Goal: Register for event/course

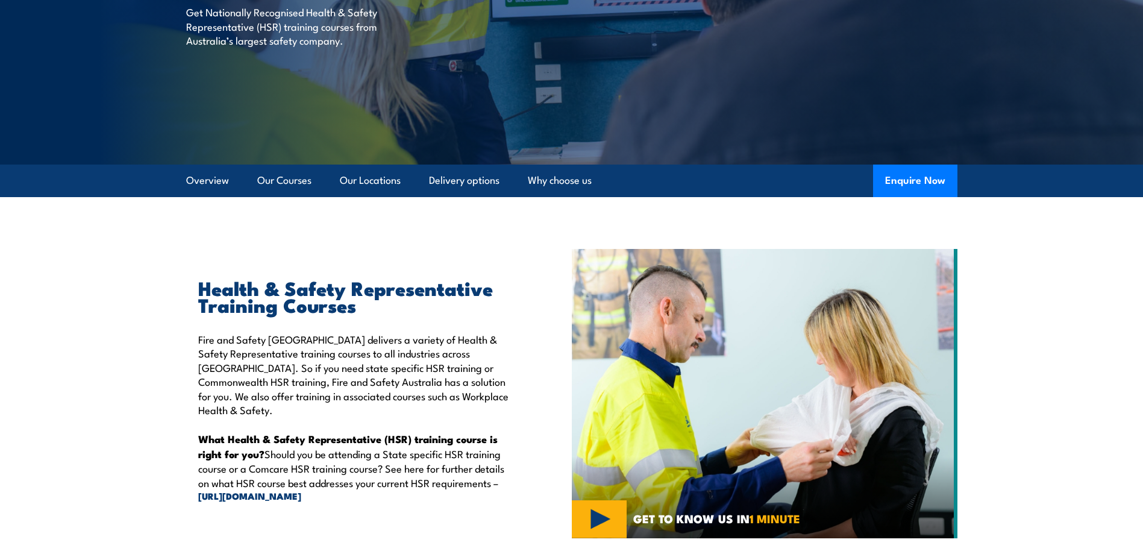
drag, startPoint x: 0, startPoint y: 0, endPoint x: 81, endPoint y: 392, distance: 400.4
click at [61, 407] on section "Health & Safety Representative Training Courses Fire and Safety [GEOGRAPHIC_DAT…" at bounding box center [571, 393] width 1143 height 289
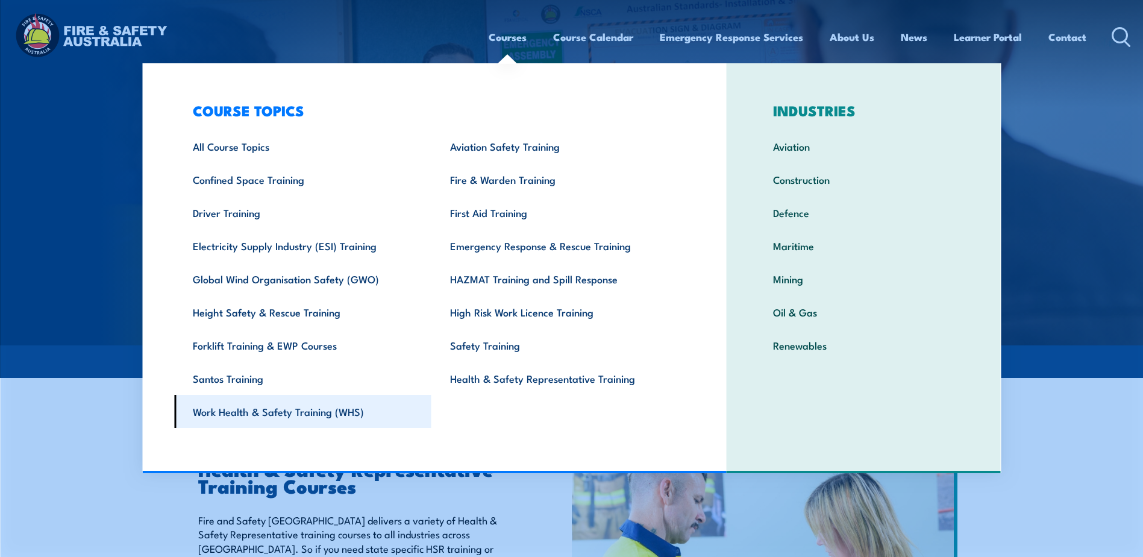
click at [216, 404] on link "Work Health & Safety Training (WHS)" at bounding box center [302, 411] width 257 height 33
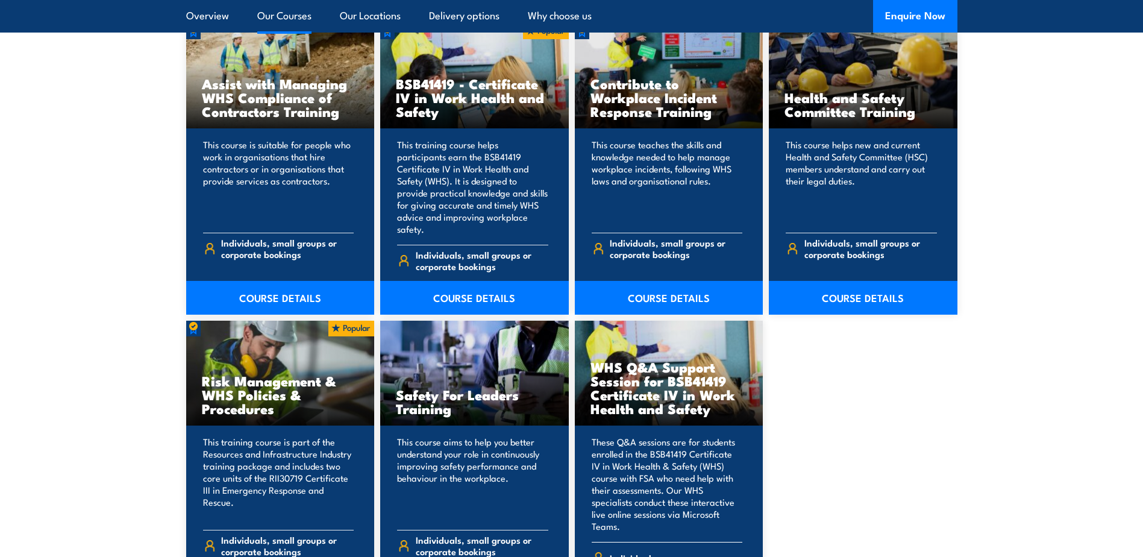
scroll to position [904, 0]
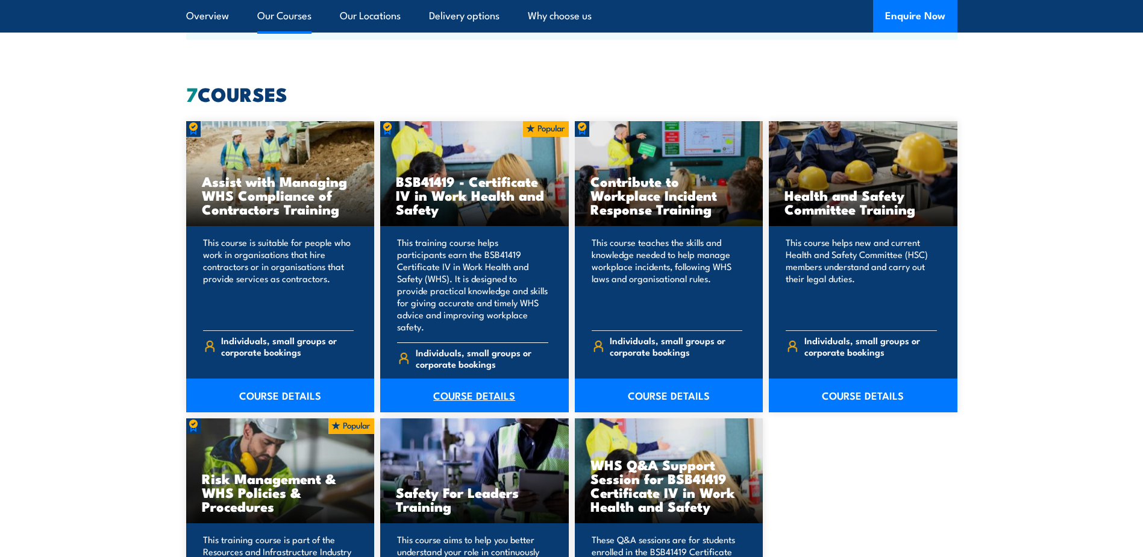
click at [467, 386] on link "COURSE DETAILS" at bounding box center [474, 395] width 189 height 34
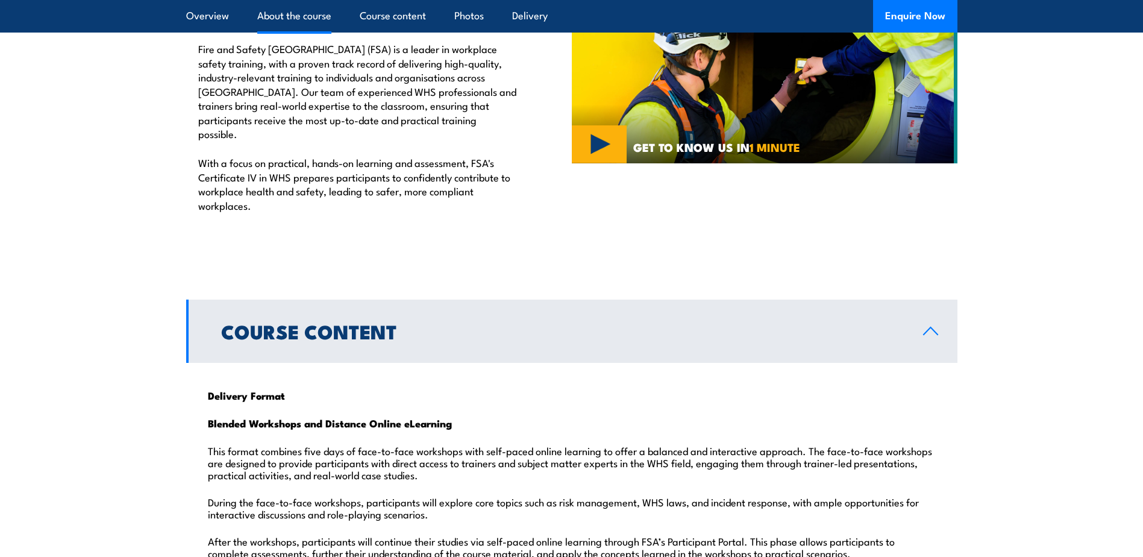
scroll to position [904, 0]
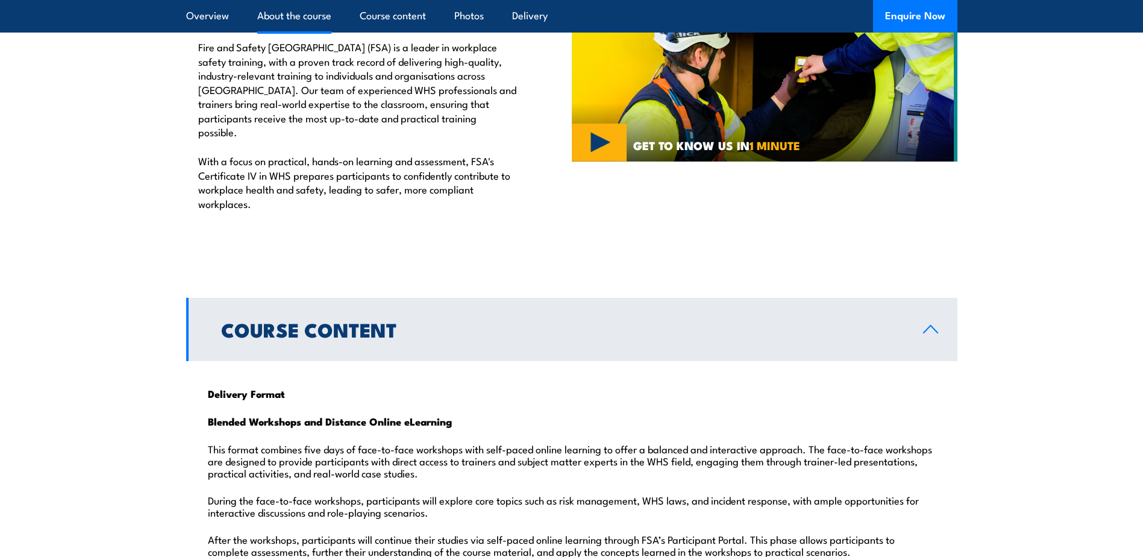
click at [339, 320] on h2 "Course Content" at bounding box center [562, 328] width 683 height 17
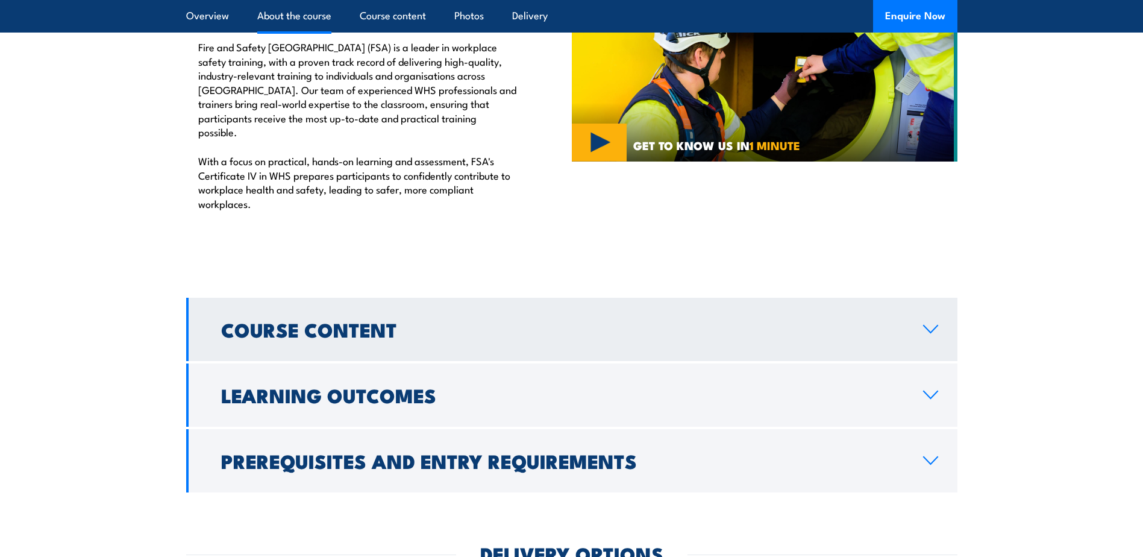
click at [339, 320] on h2 "Course Content" at bounding box center [562, 328] width 683 height 17
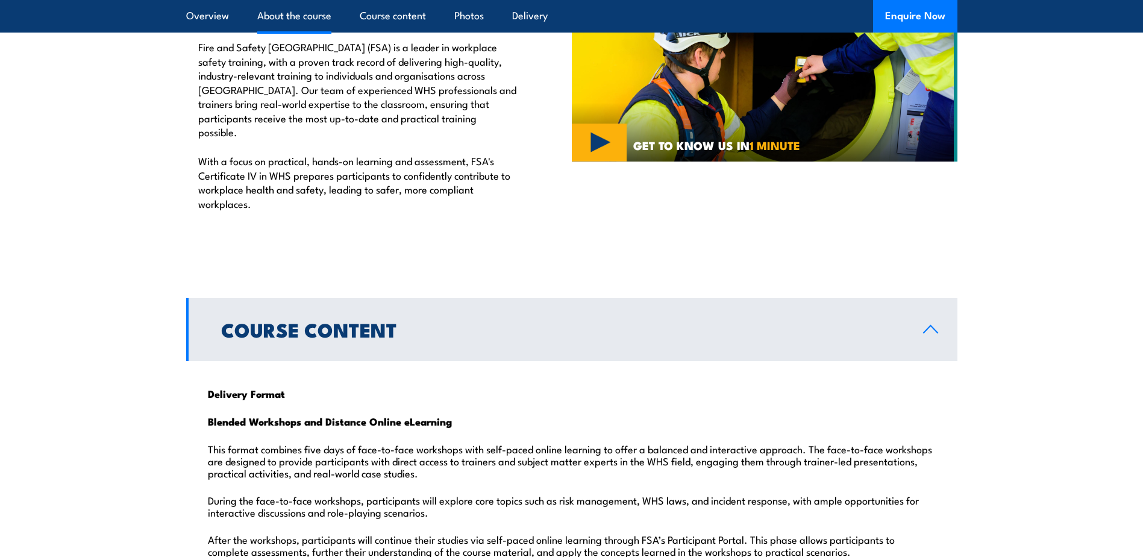
click at [339, 320] on h2 "Course Content" at bounding box center [562, 328] width 683 height 17
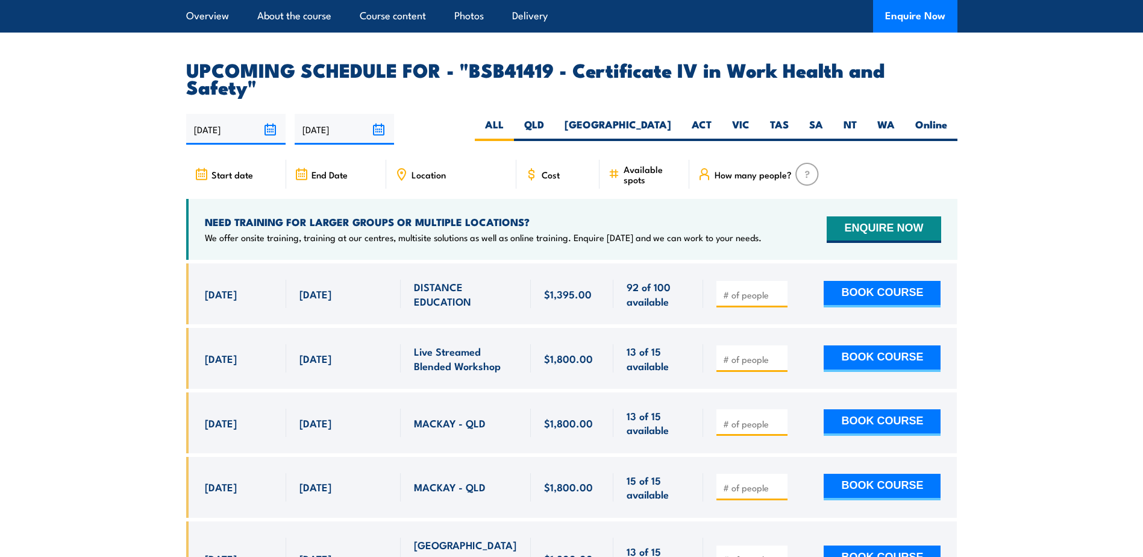
scroll to position [1626, 0]
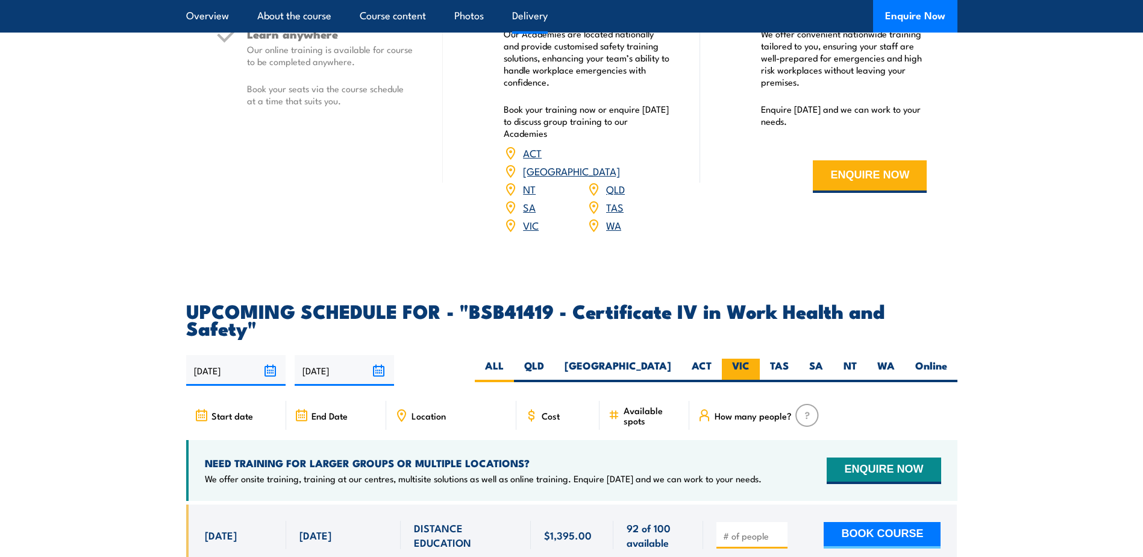
click at [743, 358] on label "VIC" at bounding box center [741, 369] width 38 height 23
click at [749, 358] on input "VIC" at bounding box center [753, 362] width 8 height 8
radio input "true"
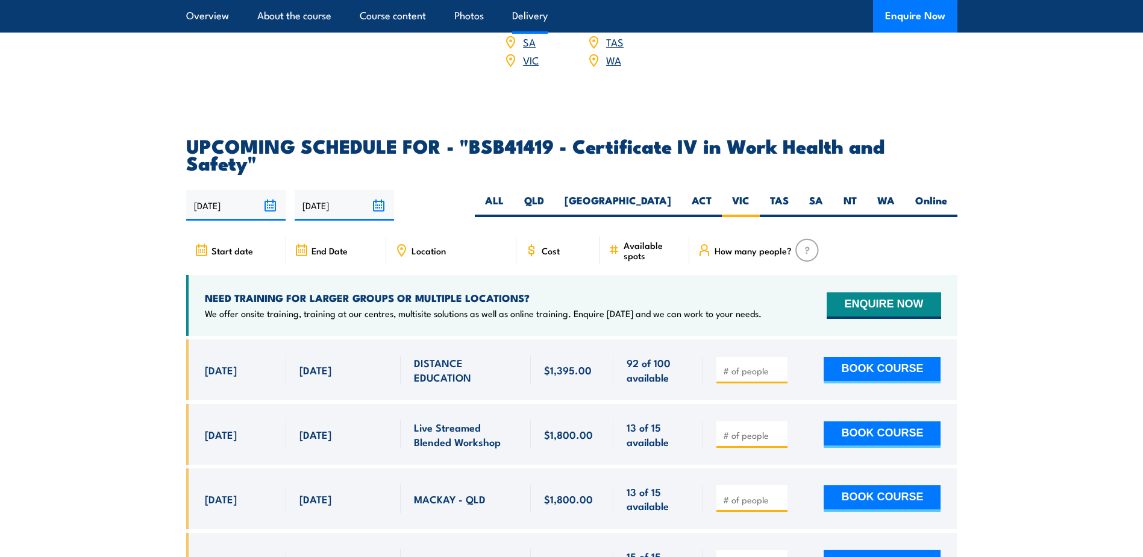
scroll to position [1807, 0]
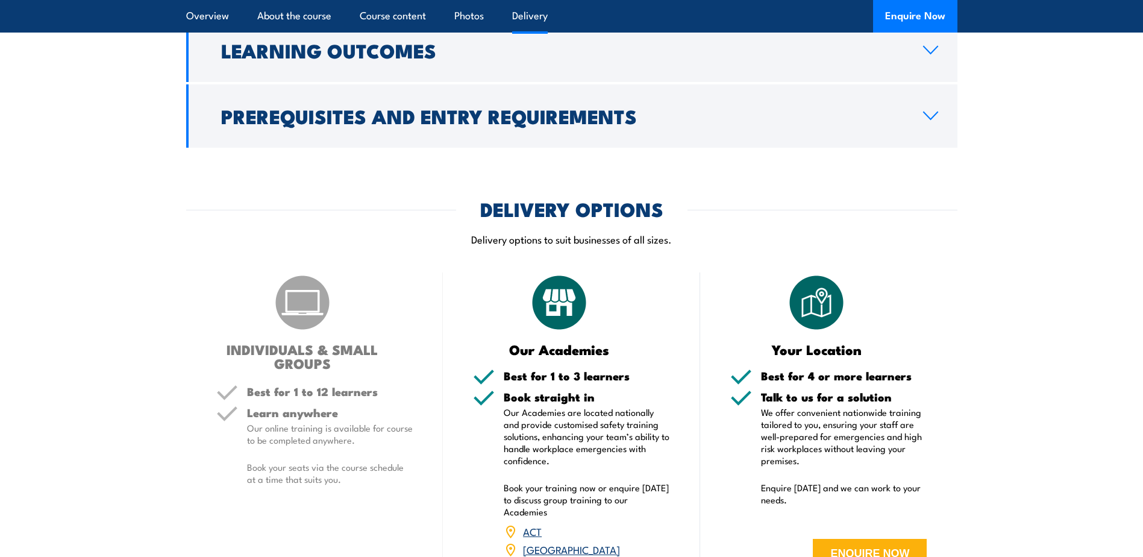
scroll to position [3300, 0]
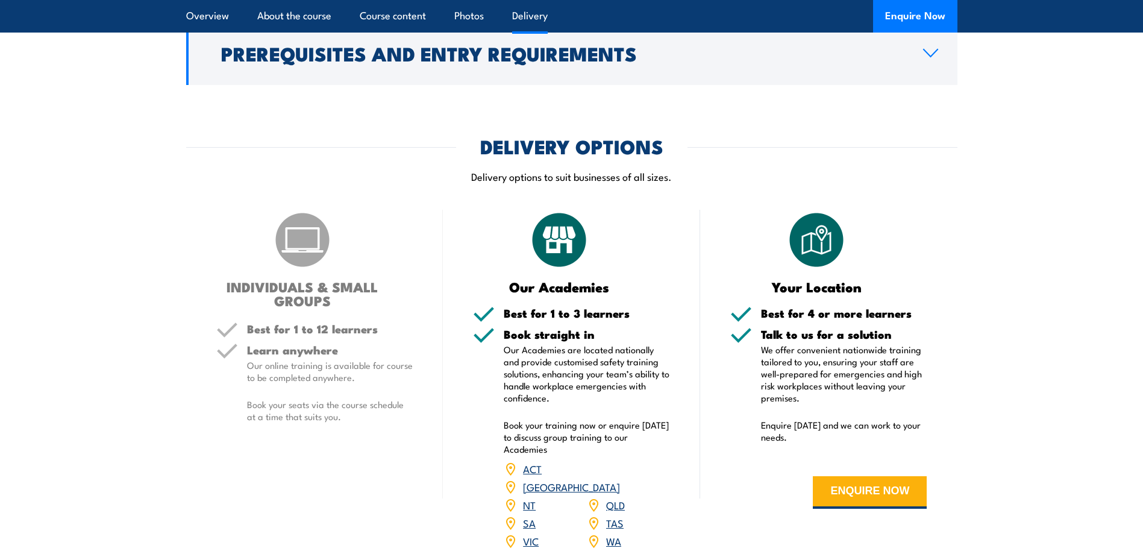
click at [533, 533] on link "VIC" at bounding box center [531, 540] width 16 height 14
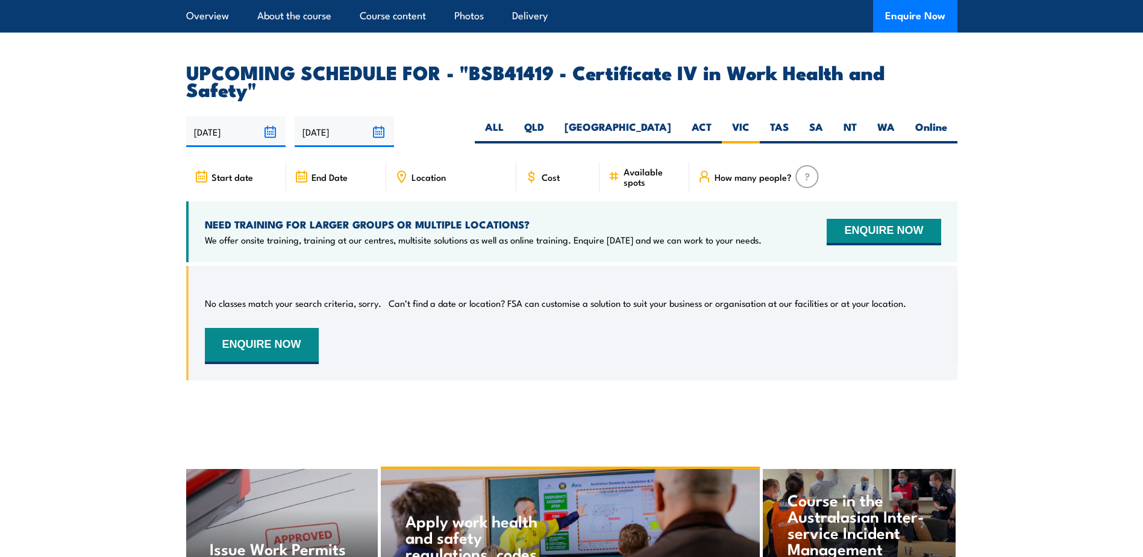
scroll to position [3871, 0]
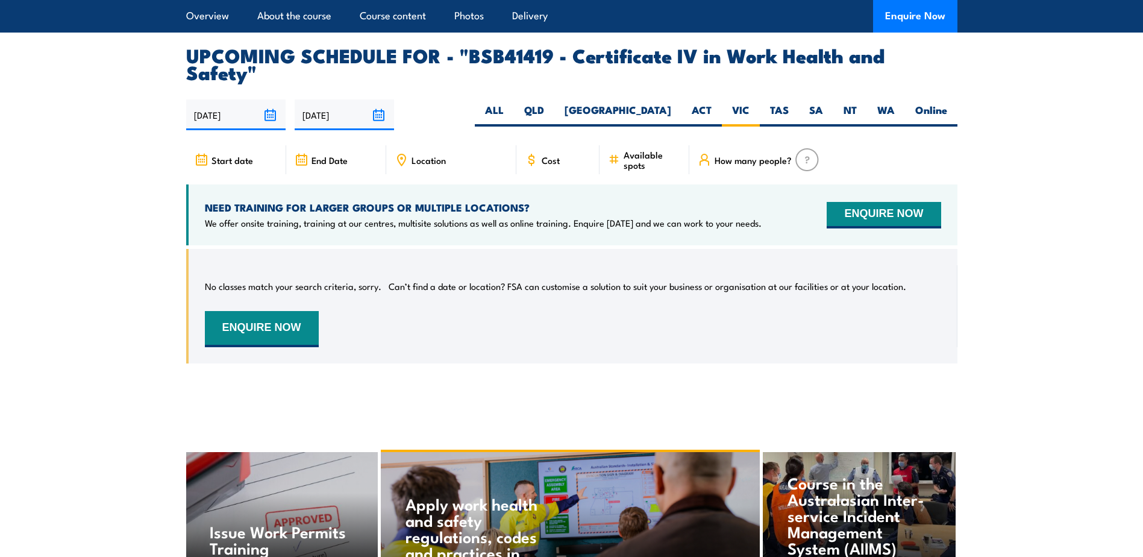
click at [343, 99] on input "02/03/2026" at bounding box center [344, 114] width 99 height 31
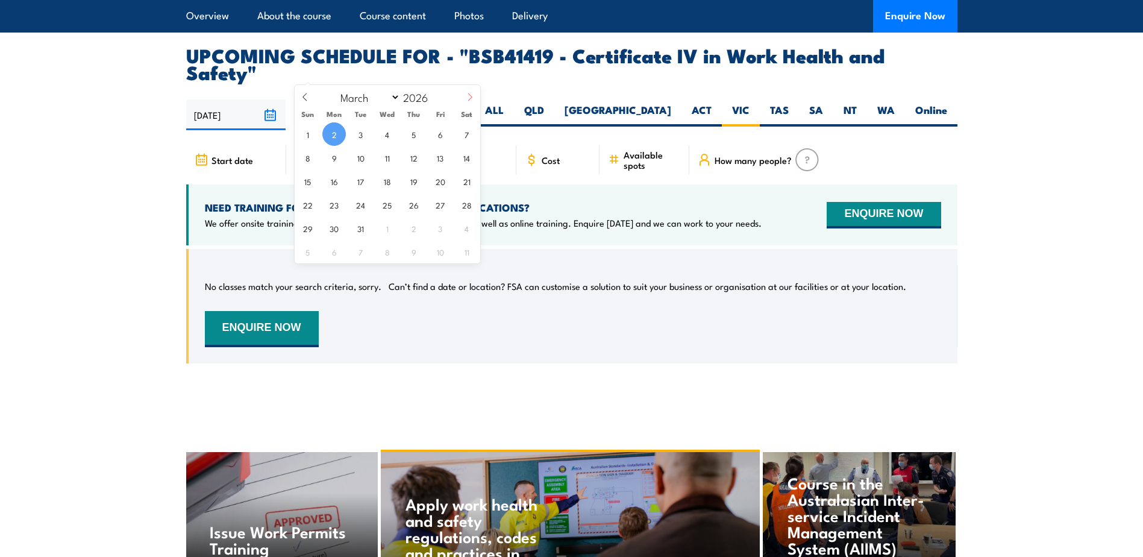
click at [470, 94] on icon at bounding box center [470, 97] width 8 height 8
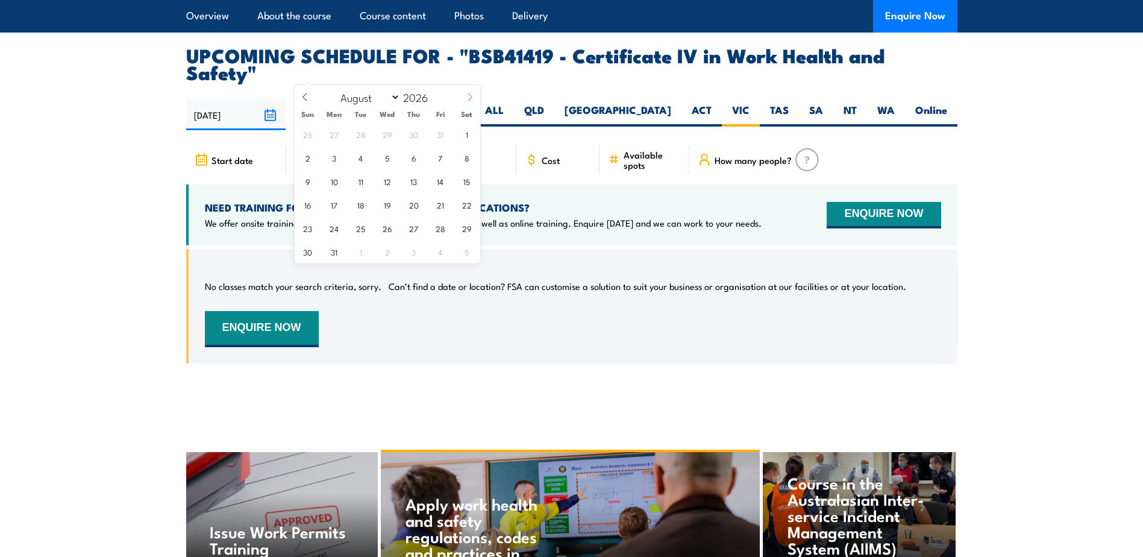
click at [470, 94] on icon at bounding box center [470, 97] width 8 height 8
click at [470, 99] on icon at bounding box center [470, 97] width 8 height 8
select select "11"
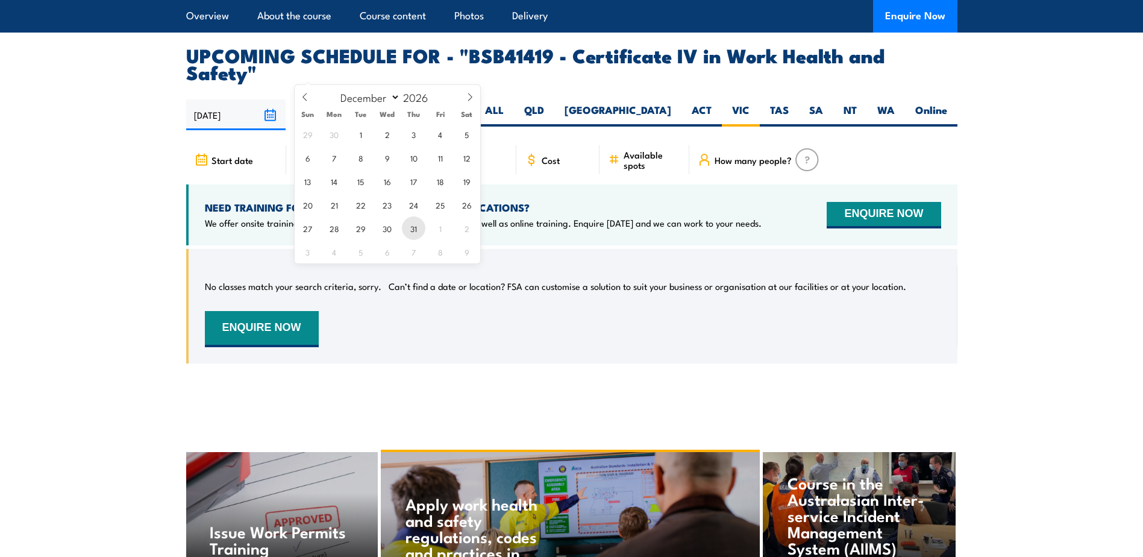
click at [411, 227] on span "31" at bounding box center [413, 227] width 23 height 23
type input "[DATE]"
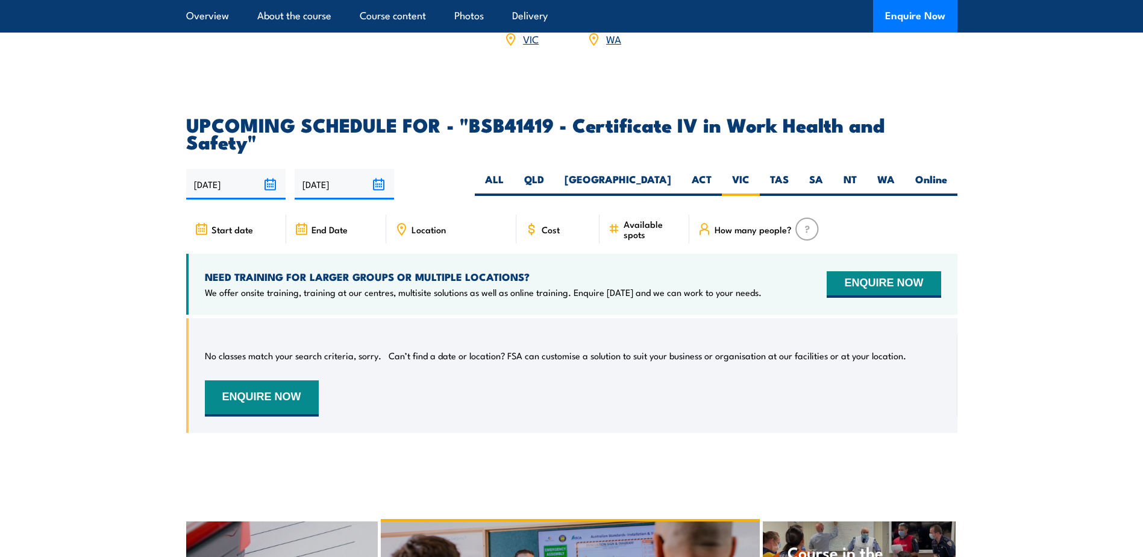
scroll to position [3871, 0]
